Goal: Task Accomplishment & Management: Use online tool/utility

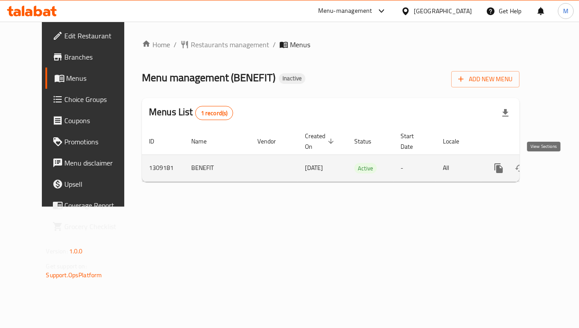
click at [557, 163] on icon "enhanced table" at bounding box center [562, 168] width 11 height 11
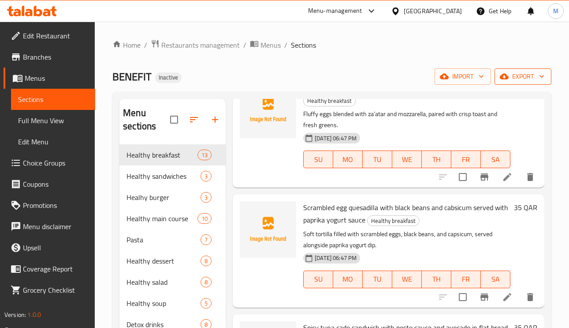
click at [525, 80] on span "export" at bounding box center [523, 76] width 43 height 11
click at [510, 78] on span "export" at bounding box center [523, 76] width 43 height 11
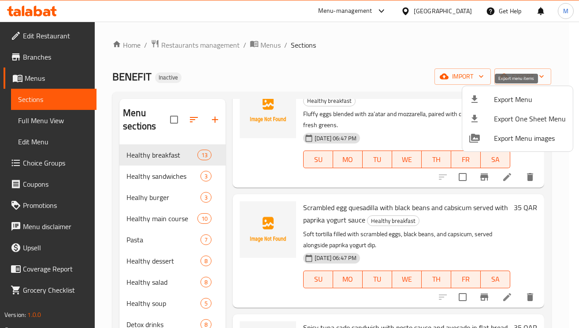
click at [511, 97] on span "Export Menu" at bounding box center [530, 99] width 72 height 11
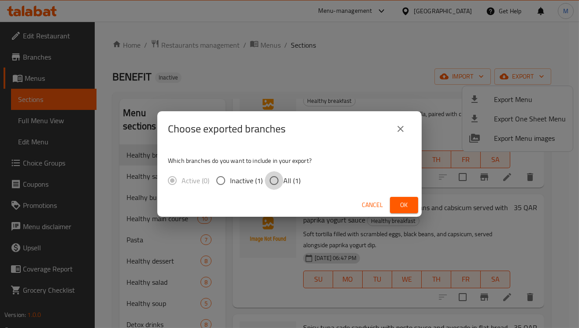
click at [273, 180] on input "All (1)" at bounding box center [274, 180] width 19 height 19
radio input "true"
click at [400, 208] on span "Ok" at bounding box center [404, 204] width 14 height 11
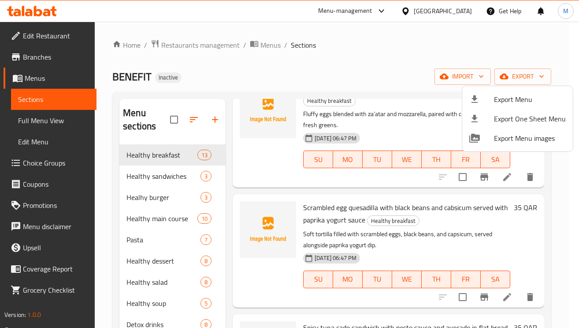
click at [235, 76] on div at bounding box center [289, 164] width 579 height 328
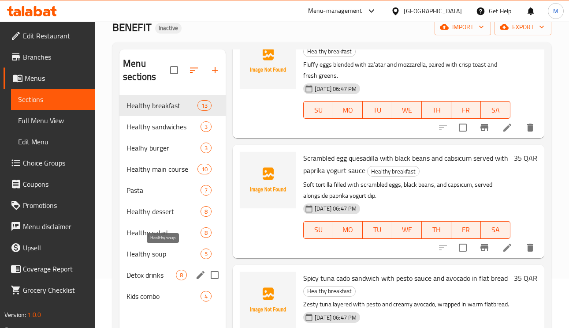
scroll to position [124, 0]
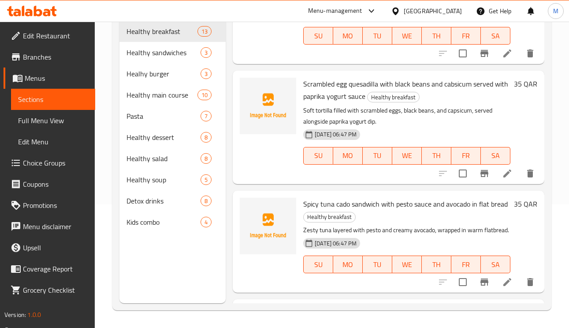
click at [51, 118] on span "Full Menu View" at bounding box center [53, 120] width 70 height 11
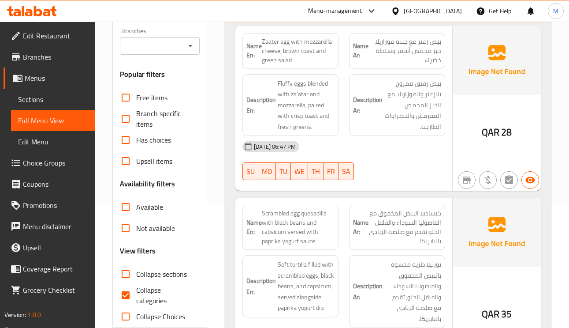
click at [123, 289] on input "Collapse categories" at bounding box center [125, 294] width 21 height 21
checkbox input "false"
click at [126, 141] on input "Has choices" at bounding box center [125, 139] width 21 height 21
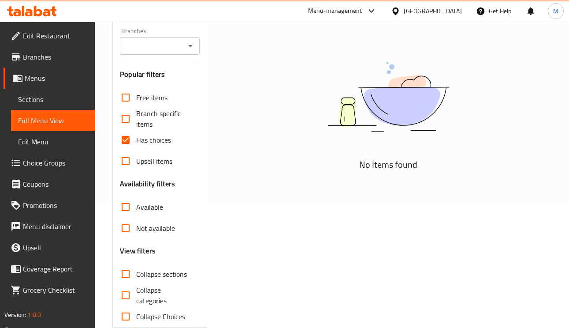
click at [127, 141] on input "Has choices" at bounding box center [125, 139] width 21 height 21
checkbox input "false"
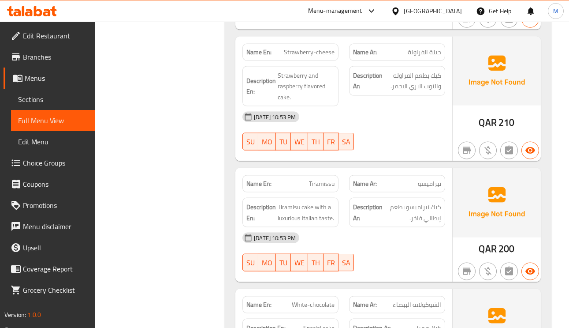
scroll to position [8233, 0]
